Goal: Transaction & Acquisition: Register for event/course

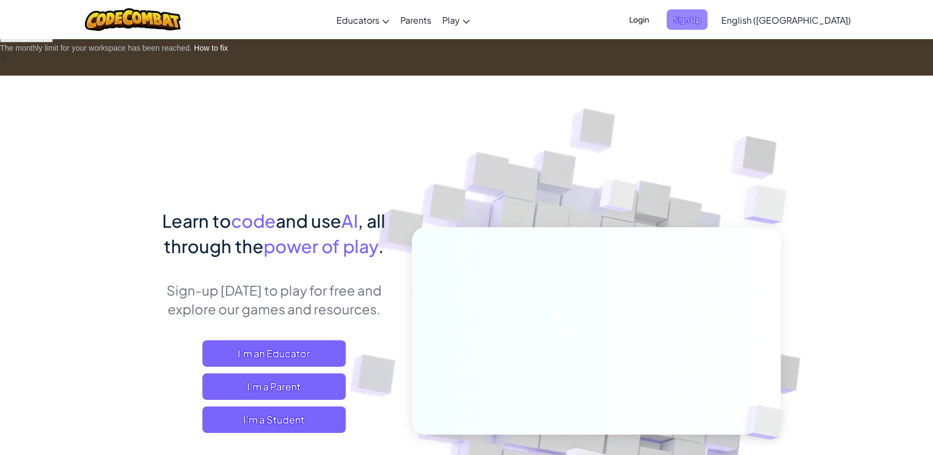
click at [708, 18] on span "Sign Up" at bounding box center [687, 19] width 41 height 20
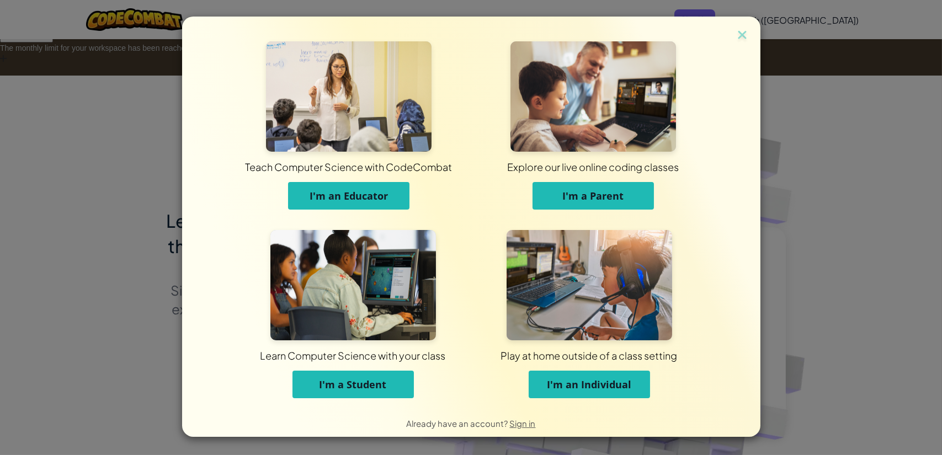
click at [384, 382] on span "I'm a Student" at bounding box center [352, 384] width 67 height 13
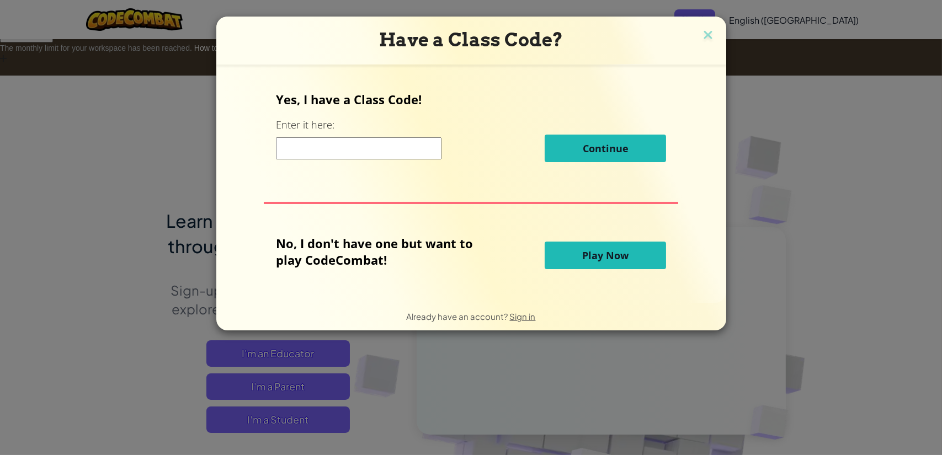
click at [581, 246] on button "Play Now" at bounding box center [604, 256] width 121 height 28
click at [575, 252] on button "Play Now" at bounding box center [604, 256] width 121 height 28
click at [624, 261] on span "Play Now" at bounding box center [605, 255] width 46 height 13
click at [707, 43] on img at bounding box center [708, 36] width 14 height 17
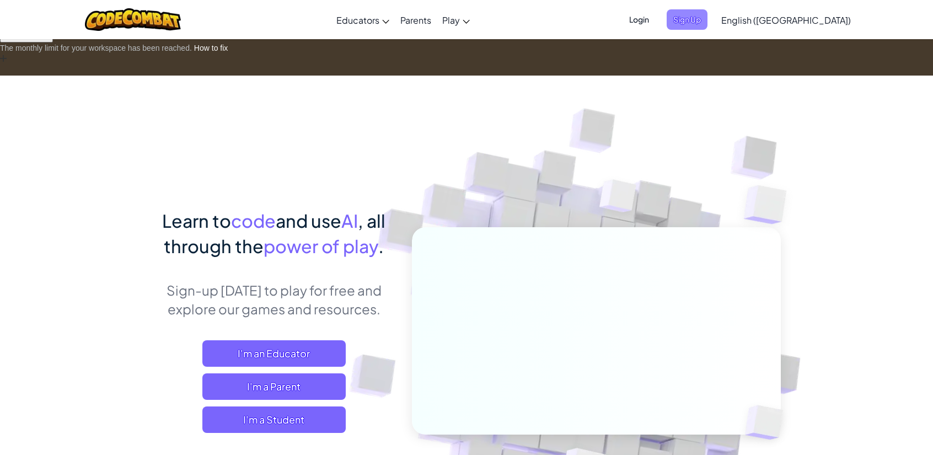
click at [708, 17] on span "Sign Up" at bounding box center [687, 19] width 41 height 20
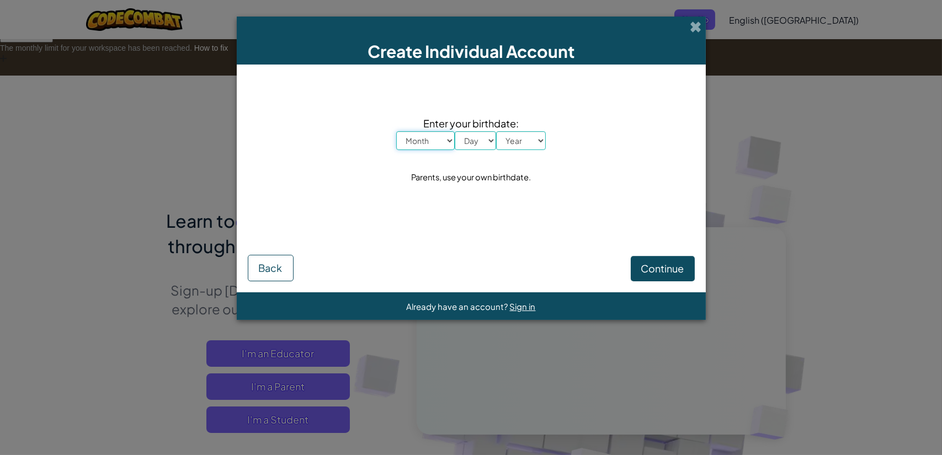
click at [443, 144] on select "Month January February March April May June July August September October Novem…" at bounding box center [425, 140] width 58 height 19
select select "2"
click at [396, 131] on select "Month January February March April May June July August September October Novem…" at bounding box center [425, 140] width 58 height 19
click at [488, 146] on select "Day 1 2 3 4 5 6 7 8 9 10 11 12 13 14 15 16 17 18 19 20 21 22 23 24 25 26 27 28 …" at bounding box center [475, 140] width 41 height 19
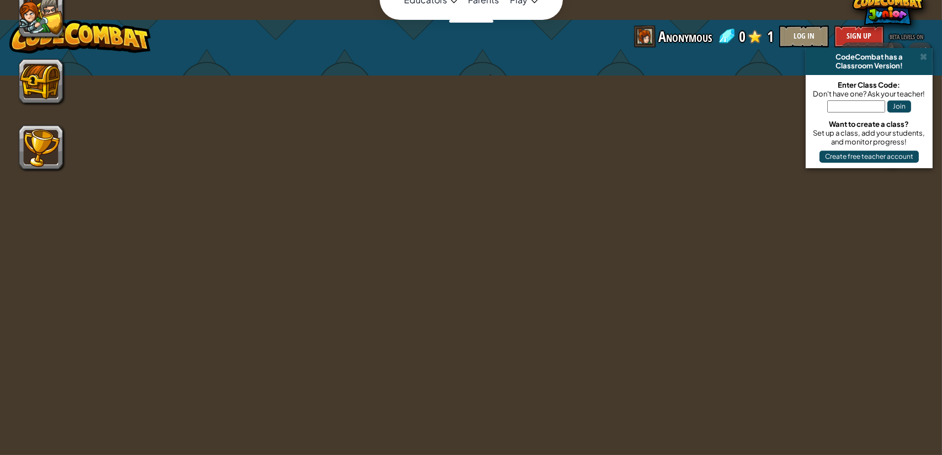
click at [473, 0] on html "Web Vitals The monthly limit for your workspace has been reached. How to fix Ed…" at bounding box center [471, 0] width 942 height 0
click at [925, 56] on span at bounding box center [923, 56] width 7 height 9
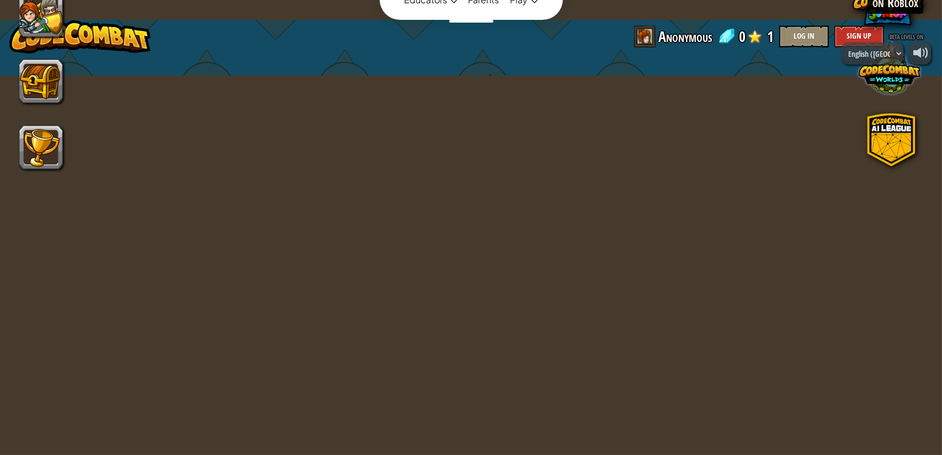
click at [865, 36] on span at bounding box center [889, 67] width 62 height 62
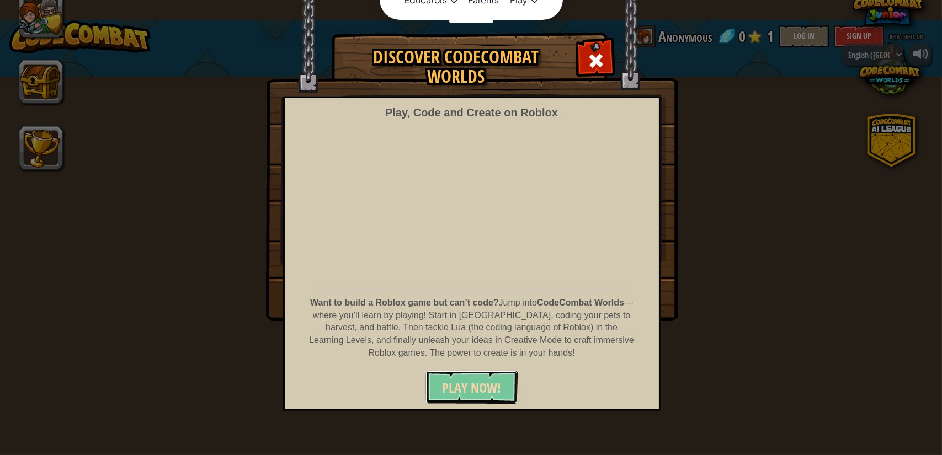
click at [468, 376] on button "PLAY NOW!" at bounding box center [471, 387] width 92 height 33
click at [593, 49] on div at bounding box center [595, 59] width 35 height 35
